Goal: Information Seeking & Learning: Understand process/instructions

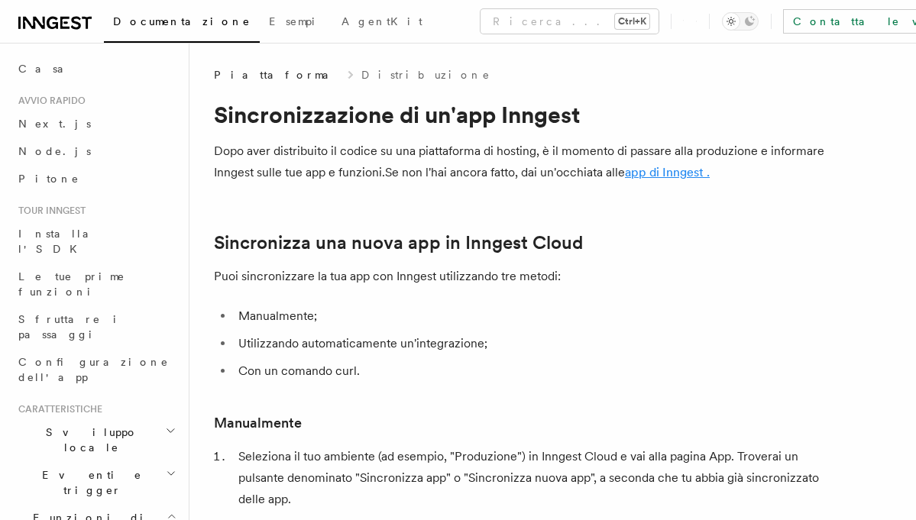
click at [658, 173] on font "app di Inngest ." at bounding box center [667, 172] width 85 height 15
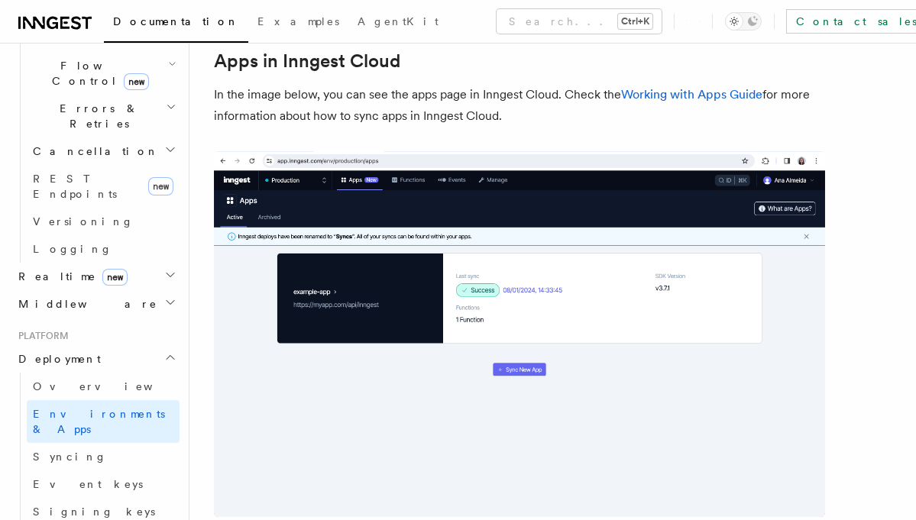
scroll to position [1191, 0]
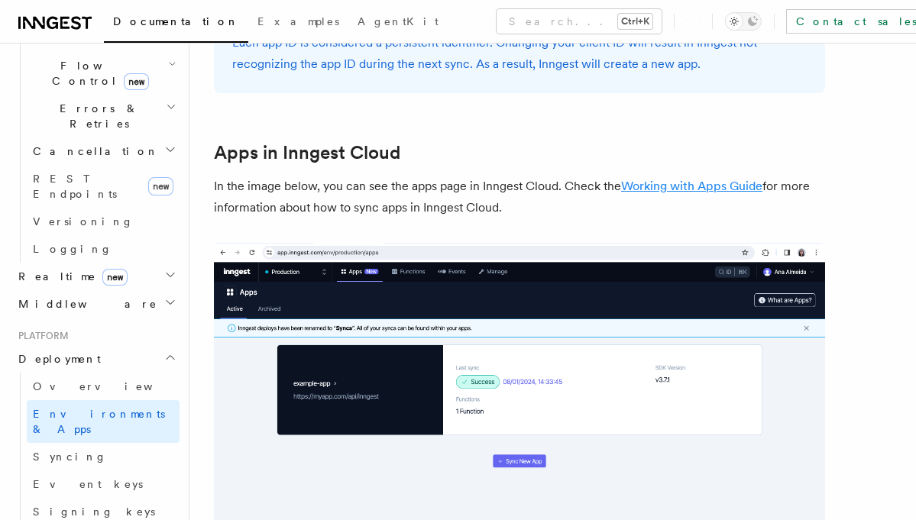
click at [713, 185] on link "Working with Apps Guide" at bounding box center [691, 186] width 141 height 15
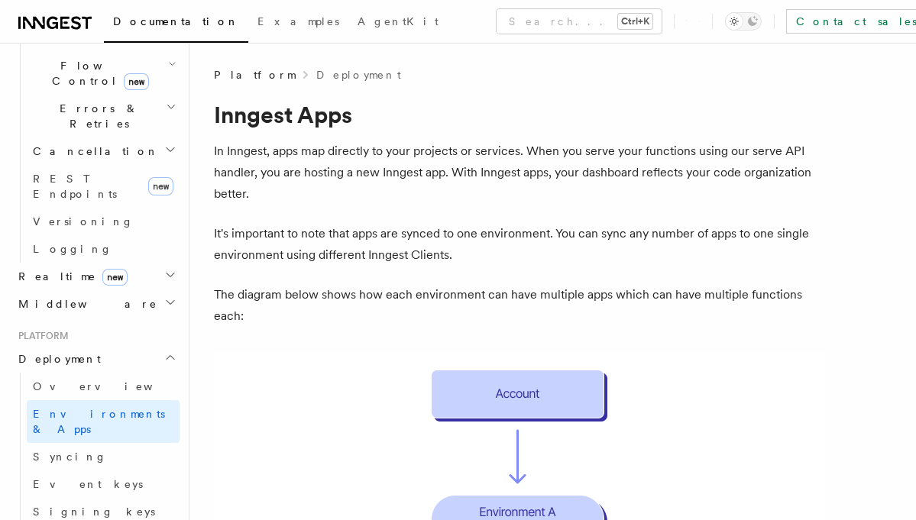
scroll to position [1630, 0]
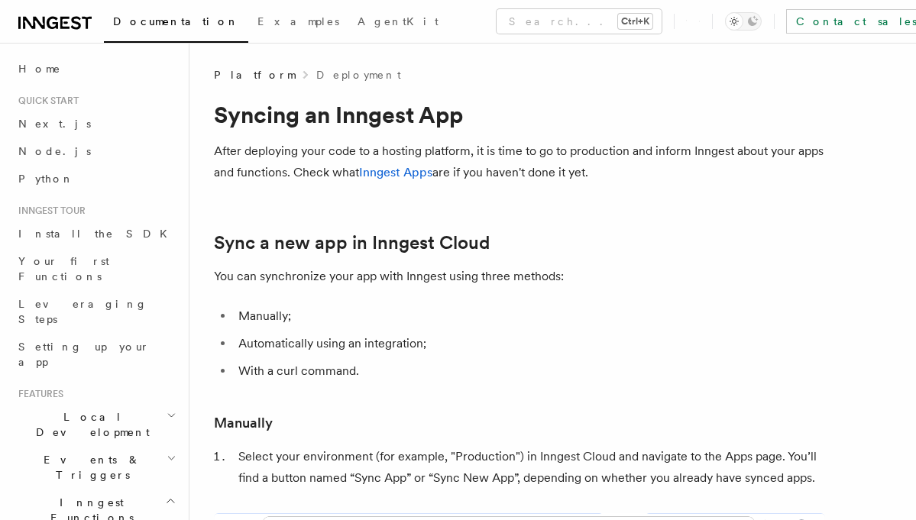
click at [55, 31] on icon at bounding box center [54, 23] width 73 height 18
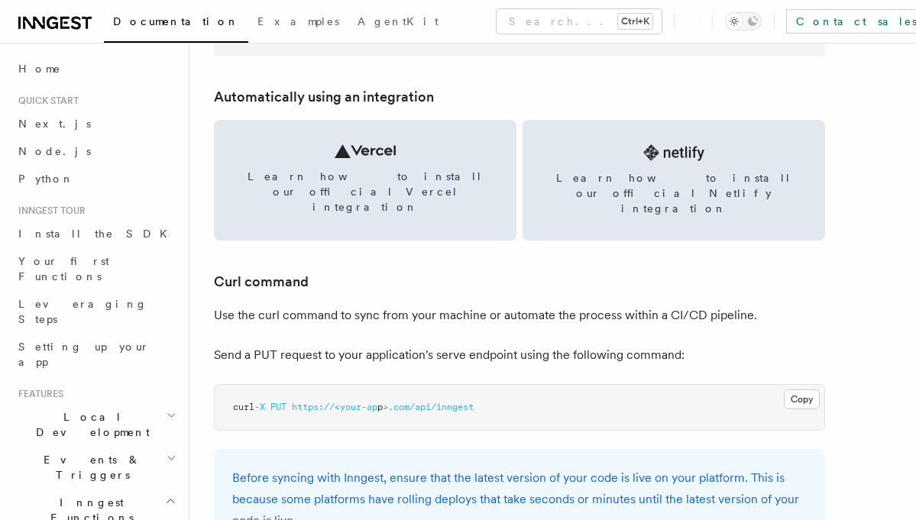
scroll to position [2016, 0]
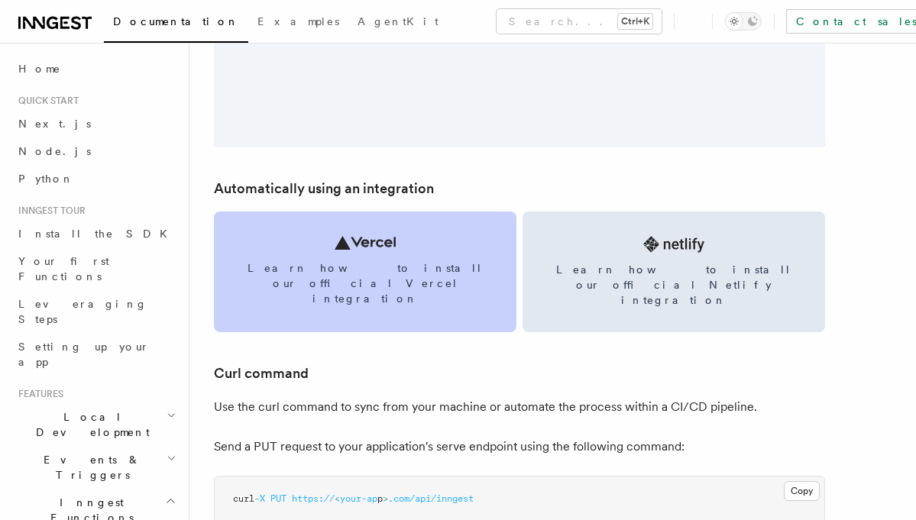
click at [362, 260] on span "Learn how to install our official Vercel integration" at bounding box center [365, 283] width 266 height 46
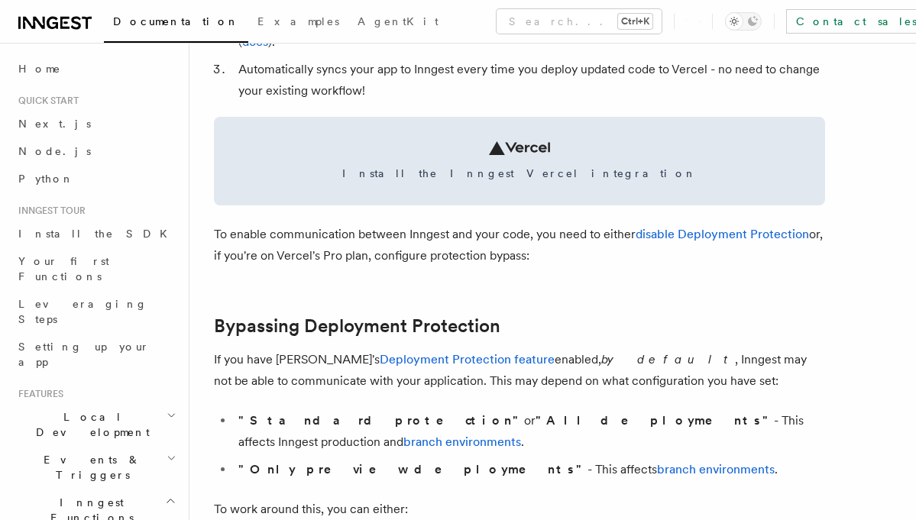
scroll to position [916, 0]
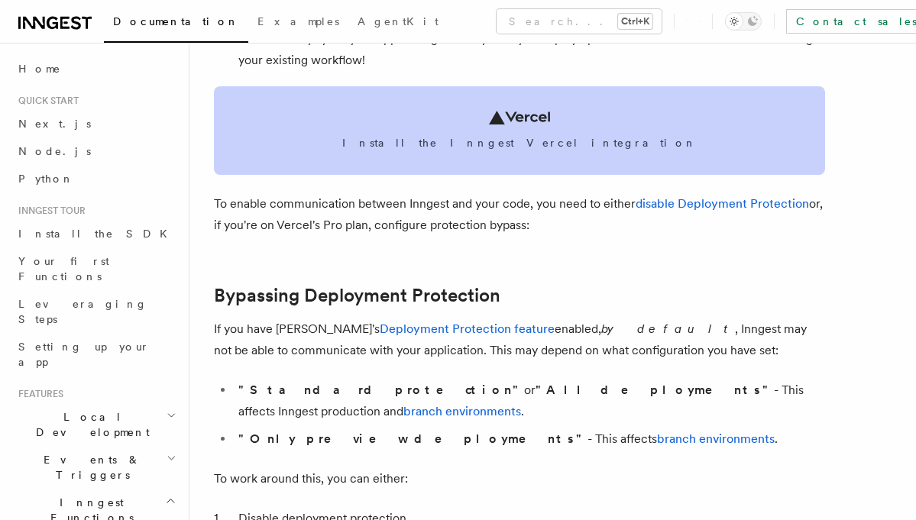
click at [519, 122] on icon at bounding box center [519, 118] width 61 height 14
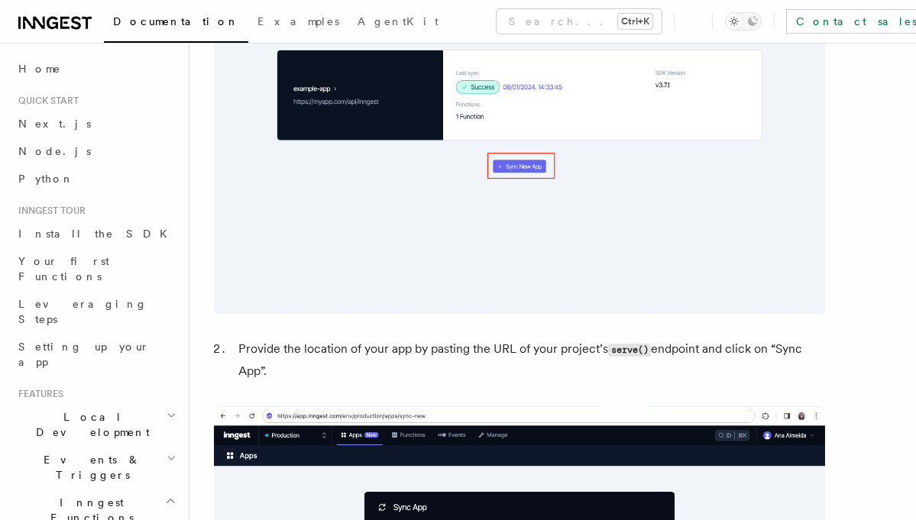
scroll to position [1008, 0]
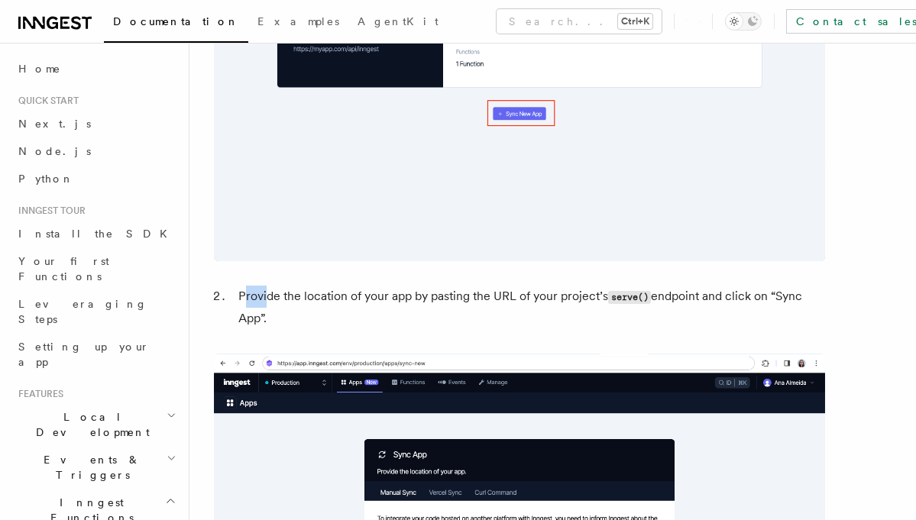
drag, startPoint x: 242, startPoint y: 298, endPoint x: 267, endPoint y: 305, distance: 25.6
click at [267, 305] on li "Provide the location of your app by pasting the URL of your project’s serve() e…" at bounding box center [529, 308] width 591 height 44
click at [262, 306] on li "Provide the location of your app by pasting the URL of your project’s serve() e…" at bounding box center [529, 308] width 591 height 44
drag, startPoint x: 238, startPoint y: 293, endPoint x: 788, endPoint y: 322, distance: 550.6
click at [790, 322] on li "Provide the location of your app by pasting the URL of your project’s serve() e…" at bounding box center [529, 308] width 591 height 44
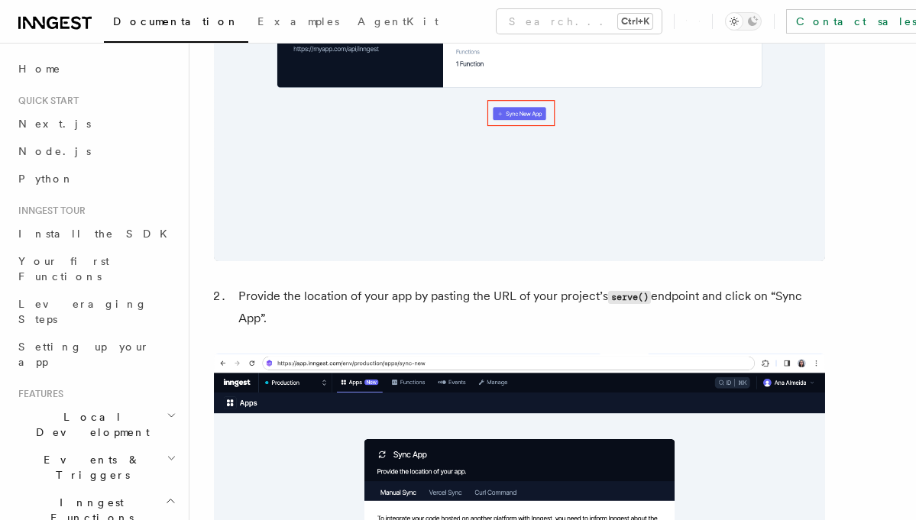
copy li "Provide the location of your app by pasting the URL of your project’s serve() e…"
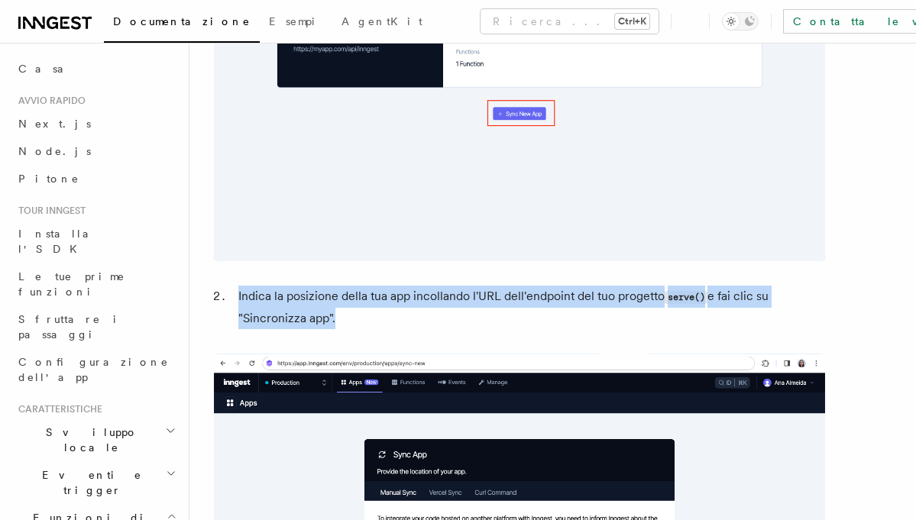
drag, startPoint x: 238, startPoint y: 294, endPoint x: 336, endPoint y: 314, distance: 99.7
click at [336, 314] on li "Indica la posizione della tua app incollando l'URL dell'endpoint del tuo proget…" at bounding box center [529, 308] width 591 height 44
copy li "Indica la posizione della tua app incollando l'URL dell'endpoint del tuo proget…"
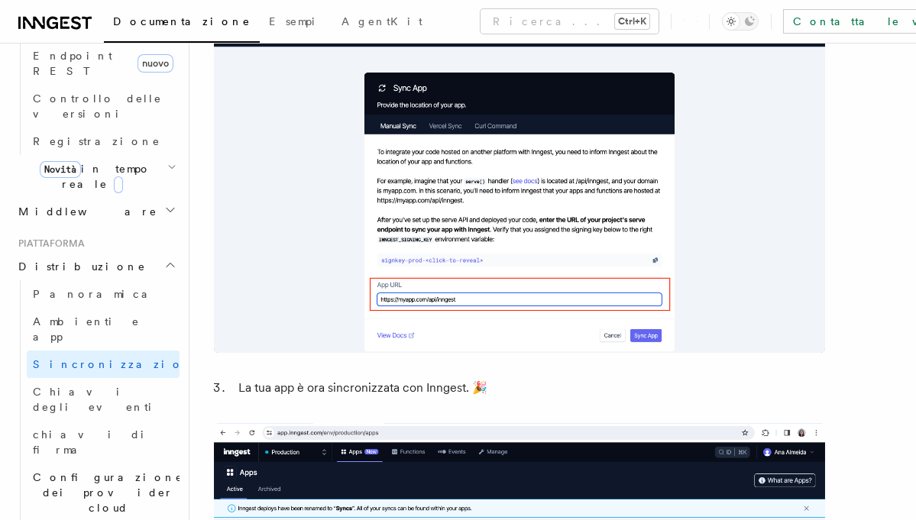
scroll to position [733, 0]
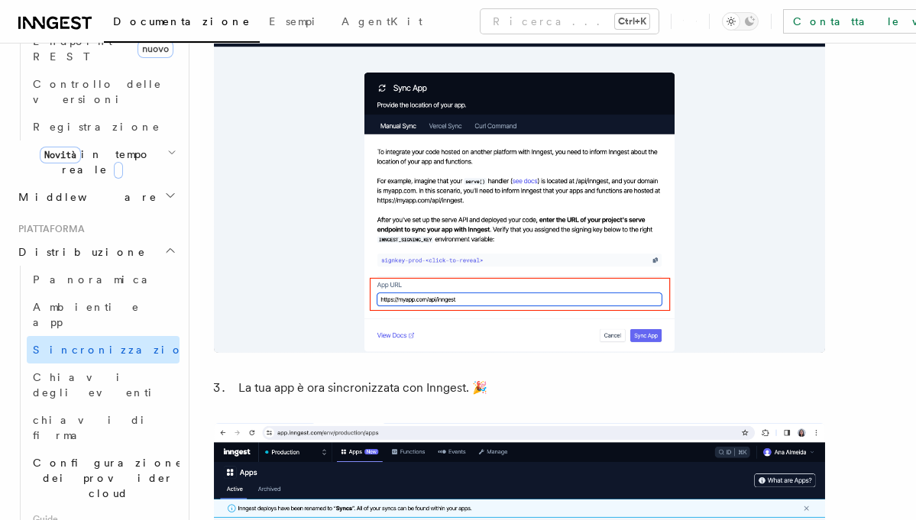
click at [91, 344] on font "Sincronizzazione" at bounding box center [117, 350] width 169 height 12
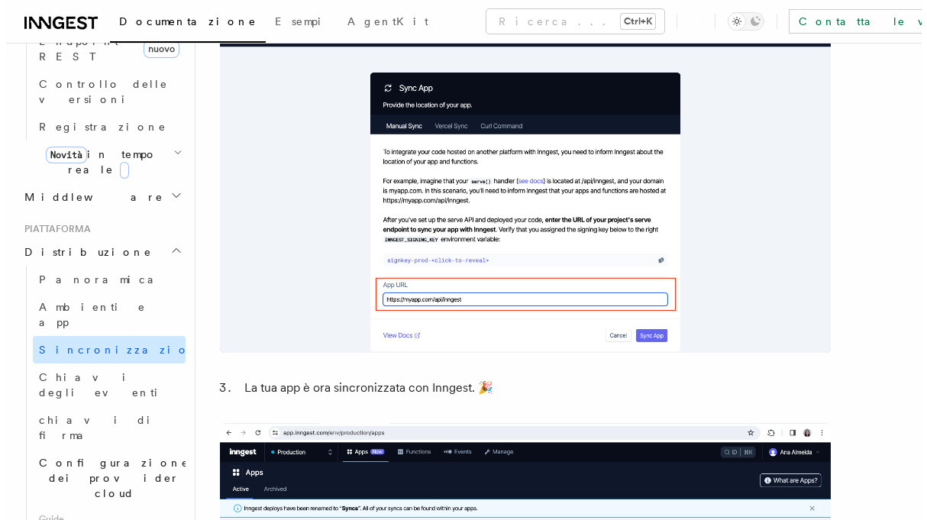
scroll to position [0, 0]
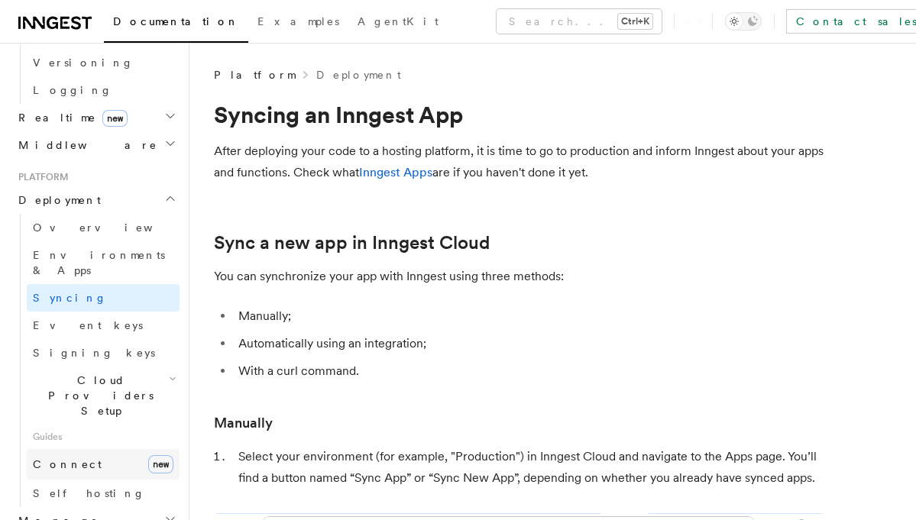
scroll to position [641, 0]
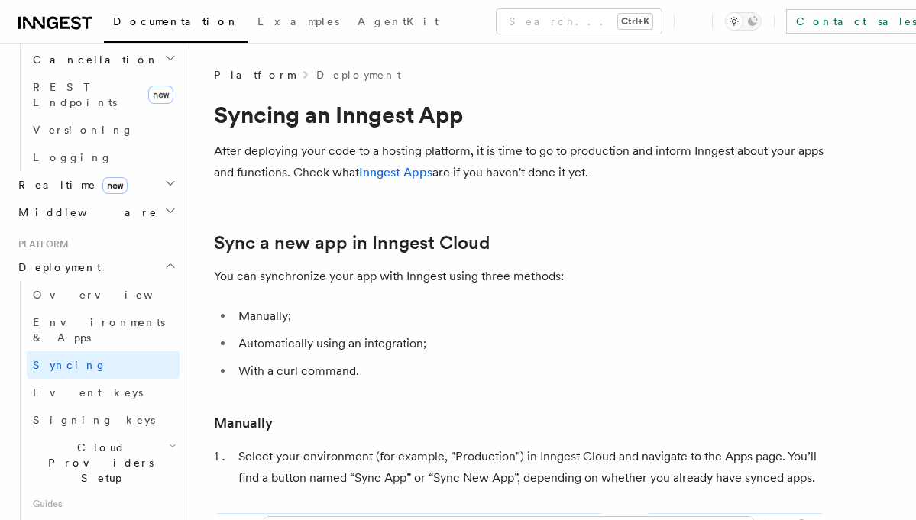
click at [50, 440] on span "Cloud Providers Setup" at bounding box center [98, 463] width 142 height 46
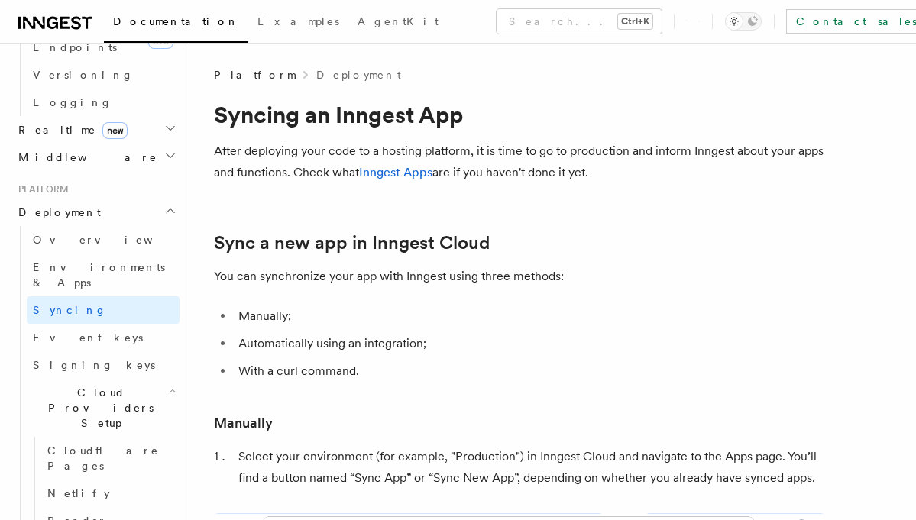
scroll to position [733, 0]
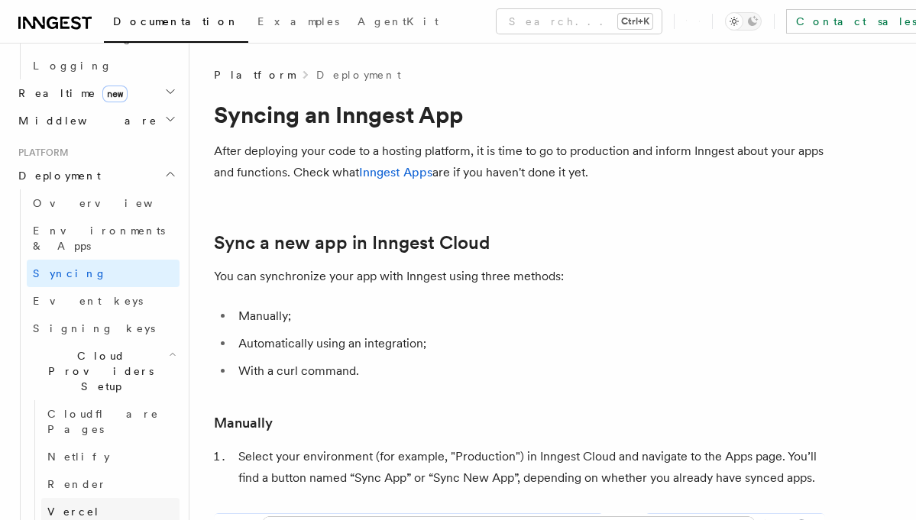
click at [53, 506] on span "Vercel" at bounding box center [73, 512] width 53 height 12
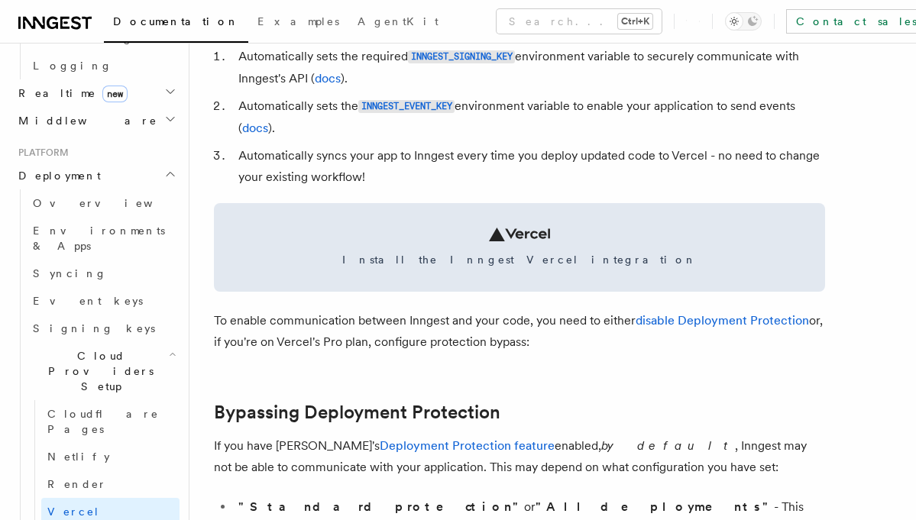
scroll to position [825, 0]
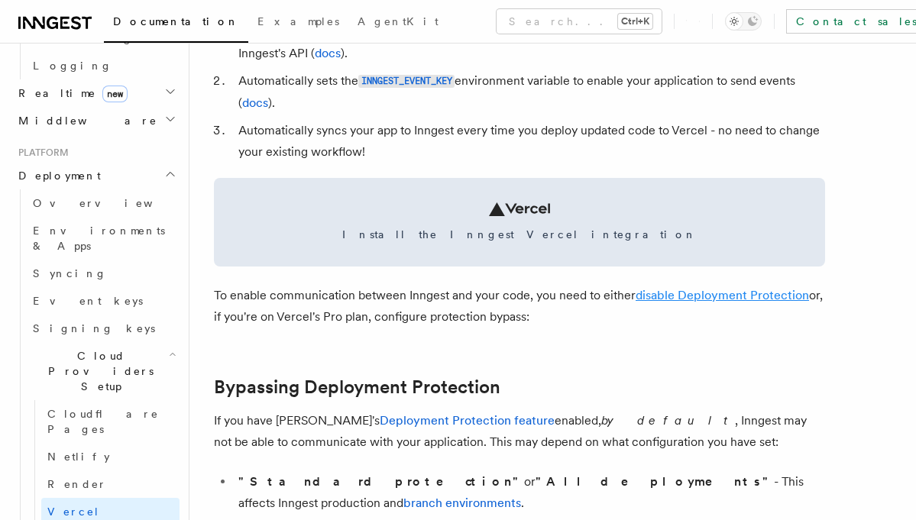
click at [726, 296] on link "disable Deployment Protection" at bounding box center [721, 295] width 173 height 15
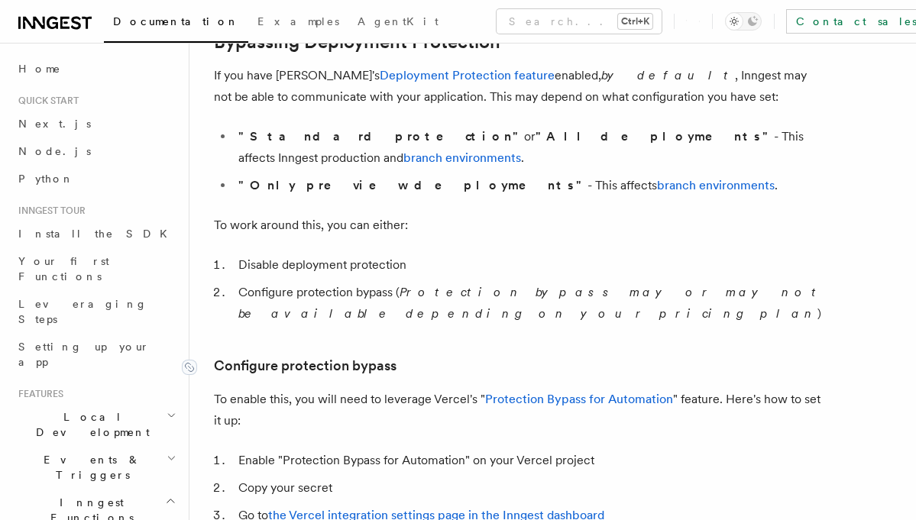
scroll to position [1128, 0]
